Goal: Transaction & Acquisition: Subscribe to service/newsletter

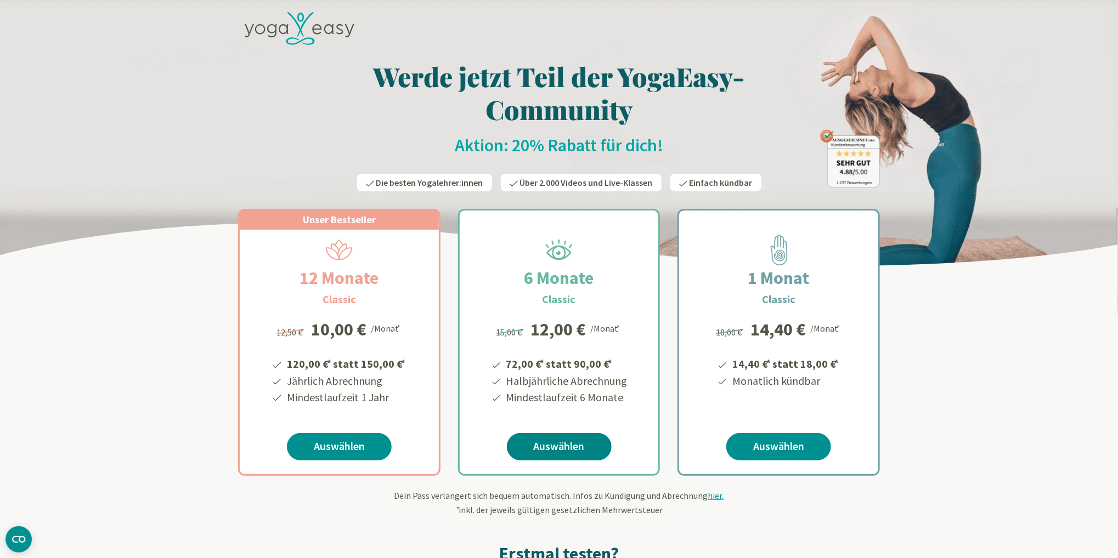
click at [553, 446] on link "Auswählen" at bounding box center [559, 446] width 105 height 27
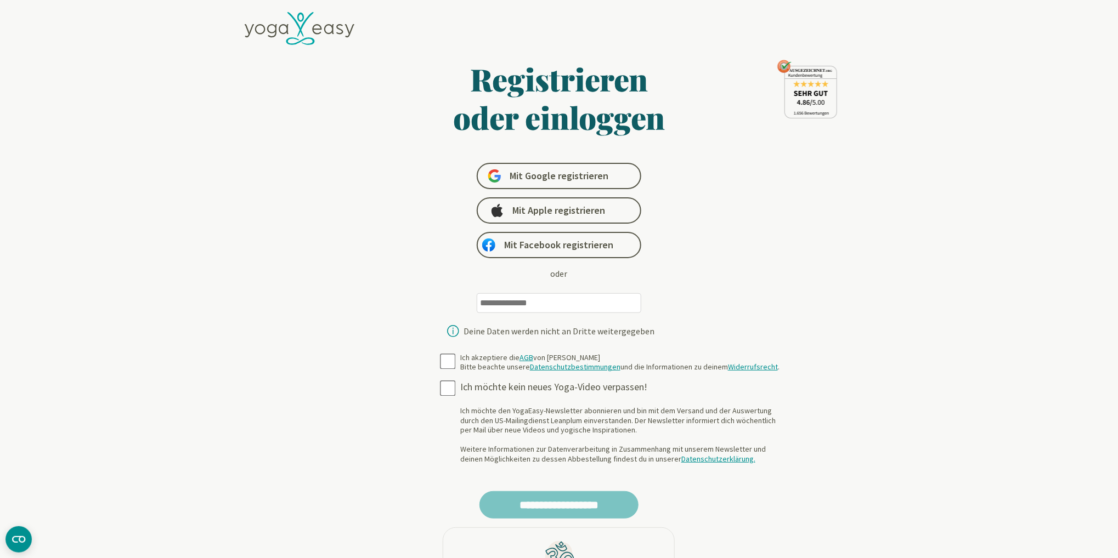
type input "**********"
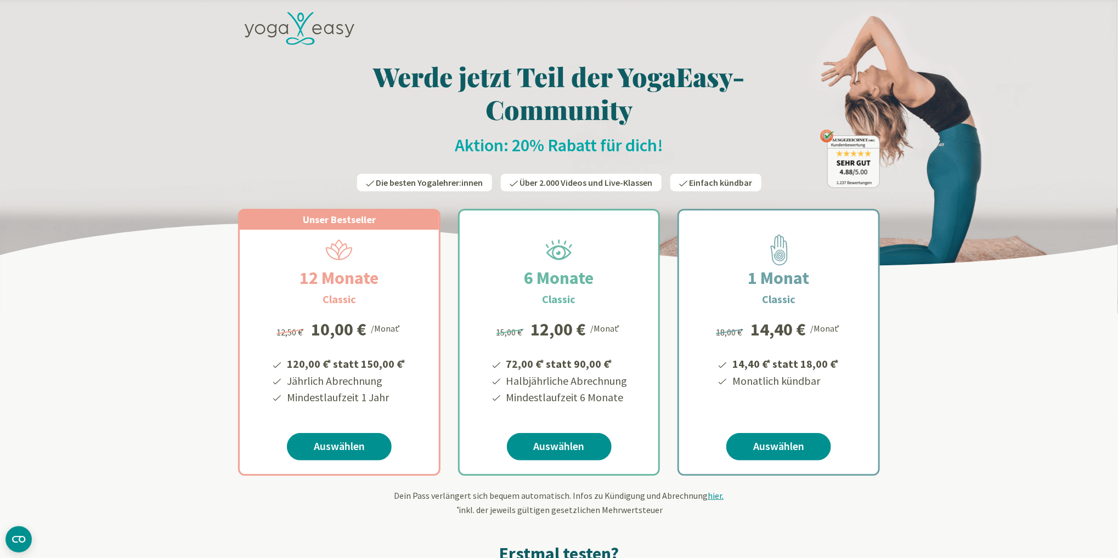
click at [269, 27] on icon at bounding box center [272, 30] width 10 height 13
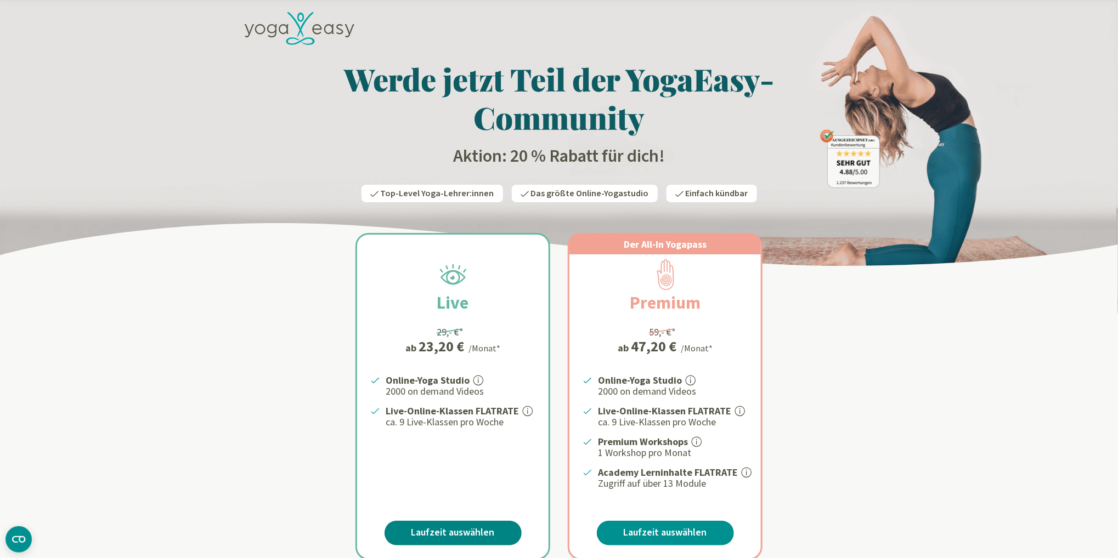
click at [444, 534] on link "Laufzeit auswählen" at bounding box center [452, 533] width 137 height 25
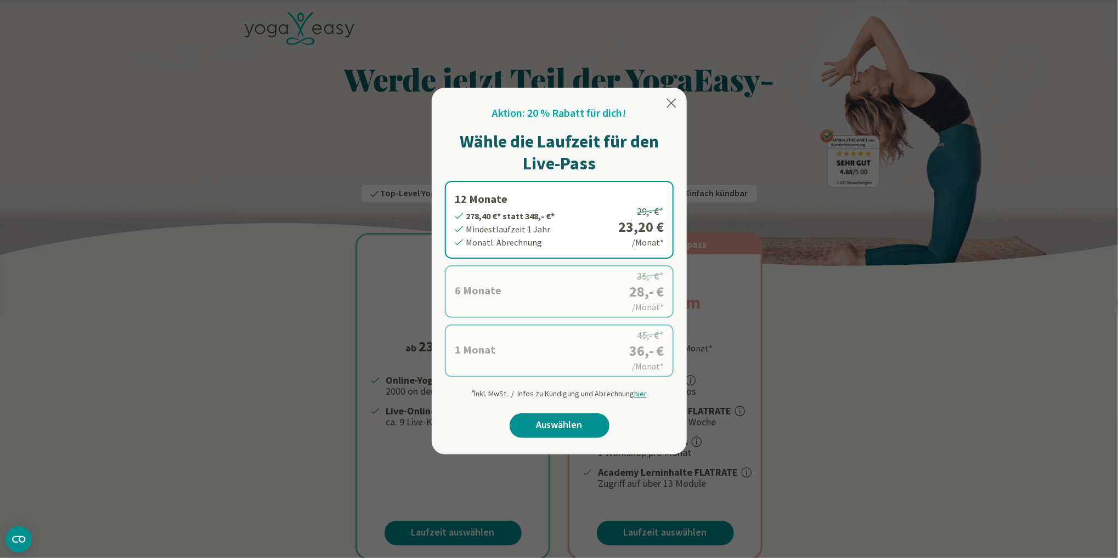
click at [671, 100] on icon at bounding box center [671, 103] width 13 height 13
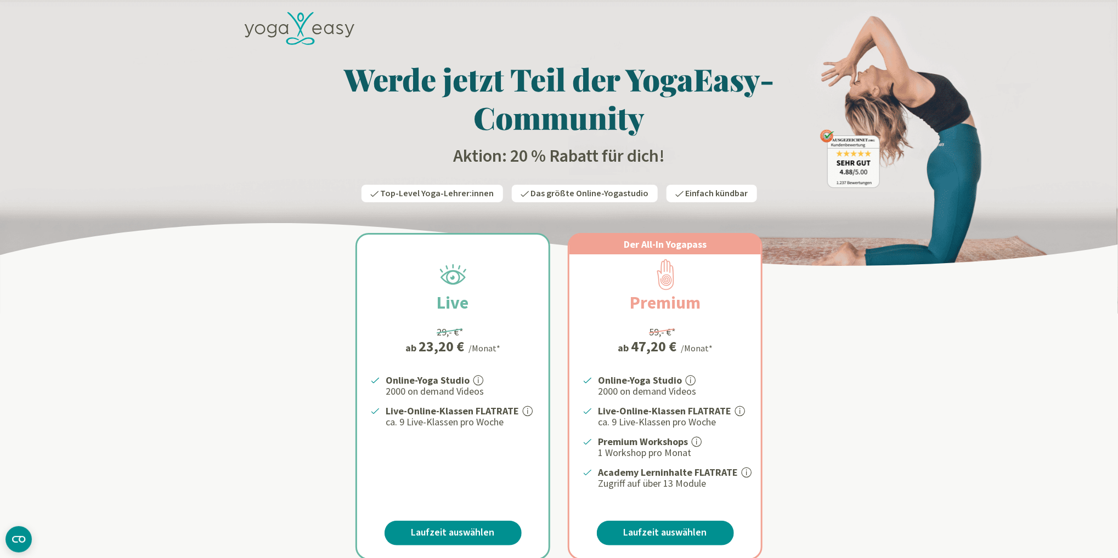
click at [302, 18] on icon at bounding box center [300, 28] width 110 height 33
